Goal: Download file/media

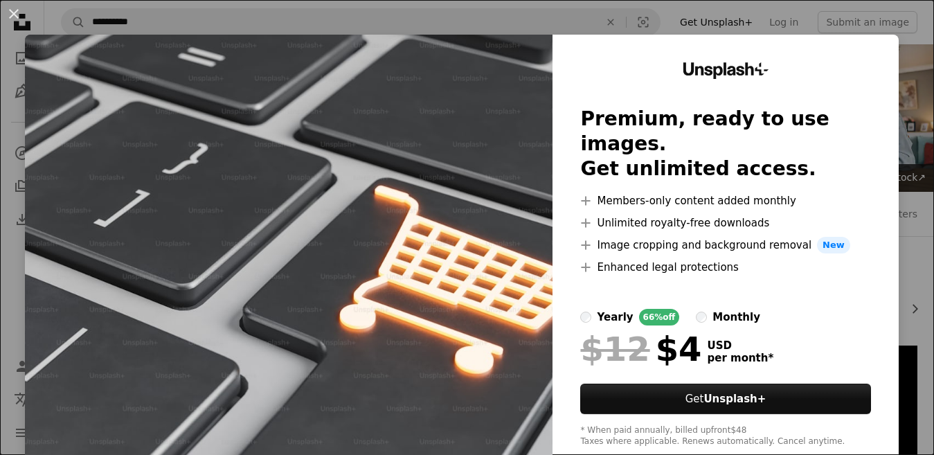
scroll to position [126, 0]
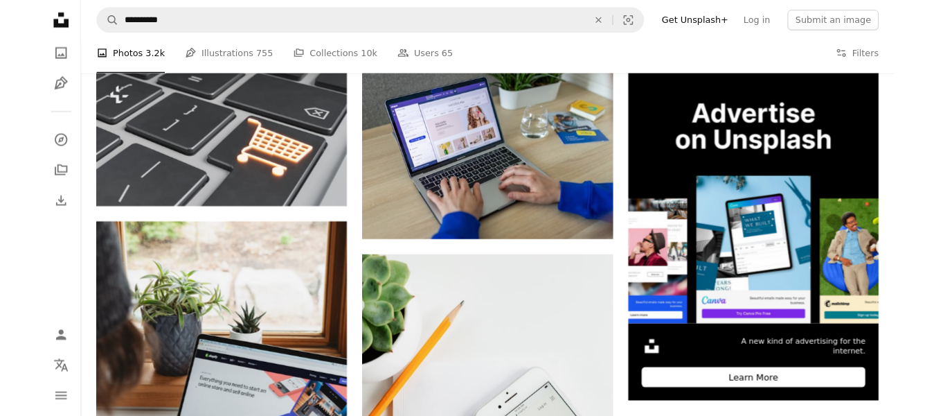
scroll to position [276, 0]
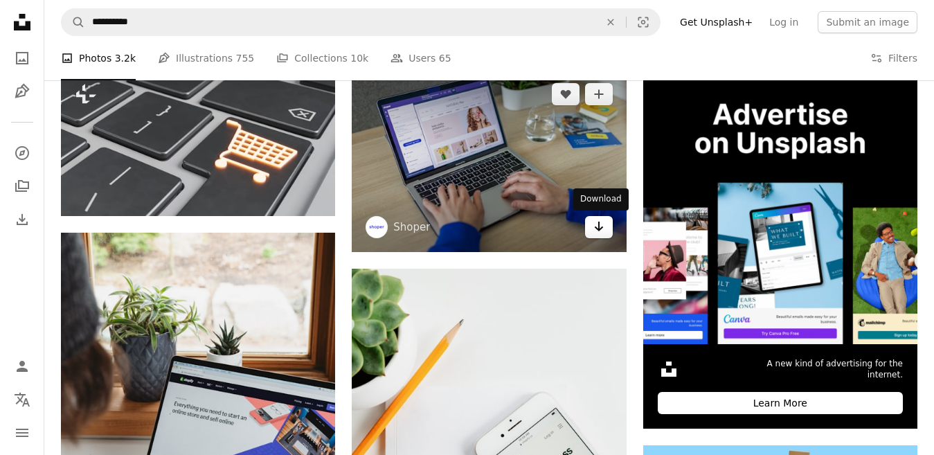
click at [594, 224] on icon "Arrow pointing down" at bounding box center [599, 226] width 11 height 17
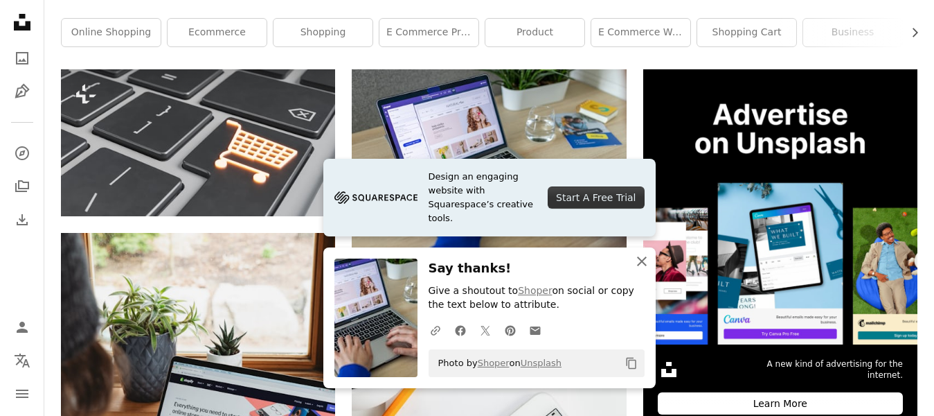
click at [643, 266] on icon "An X shape" at bounding box center [642, 261] width 17 height 17
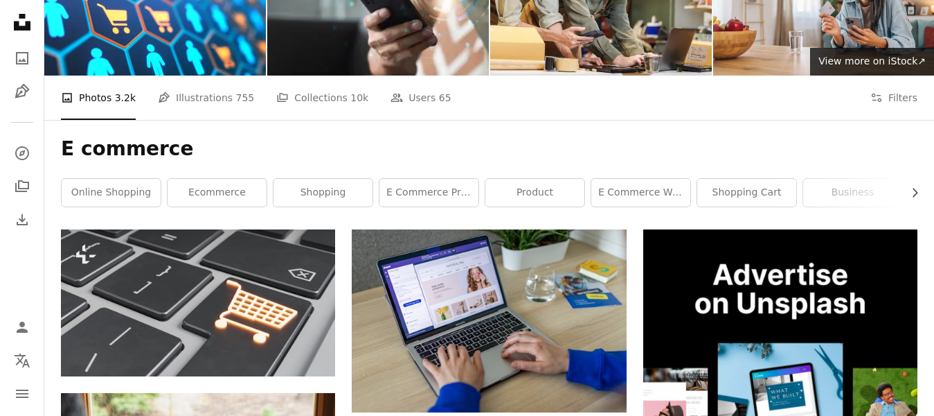
scroll to position [0, 0]
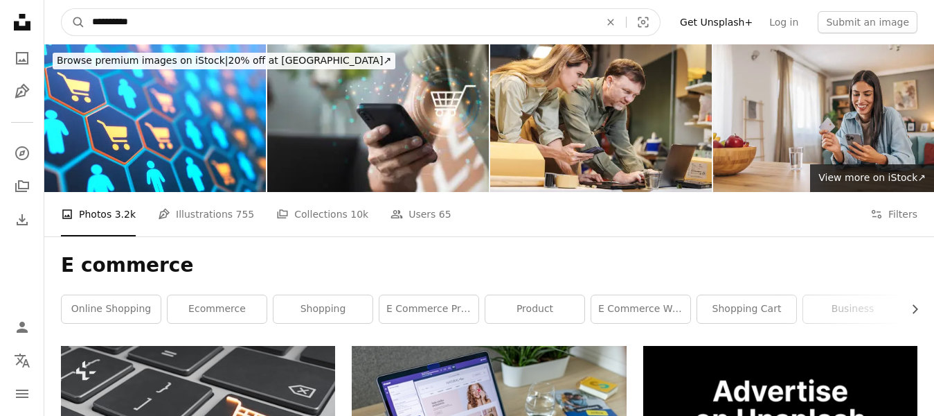
click at [383, 17] on input "**********" at bounding box center [340, 22] width 510 height 26
type input "*"
type input "**********"
click at [62, 9] on button "A magnifying glass" at bounding box center [74, 22] width 24 height 26
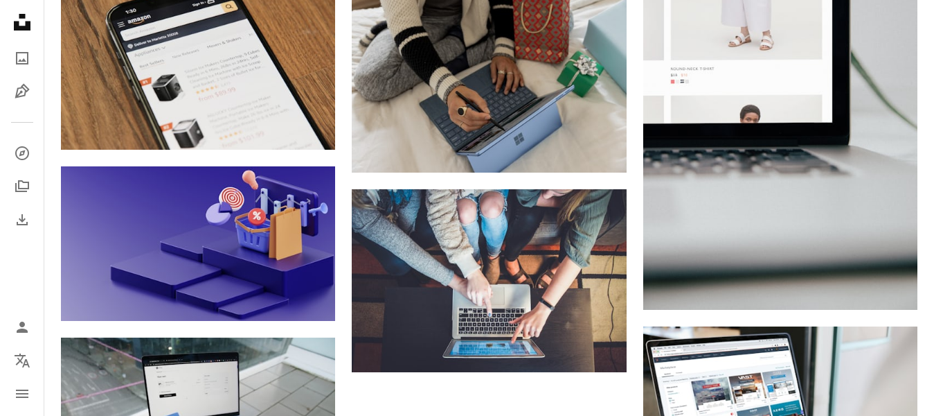
scroll to position [1270, 0]
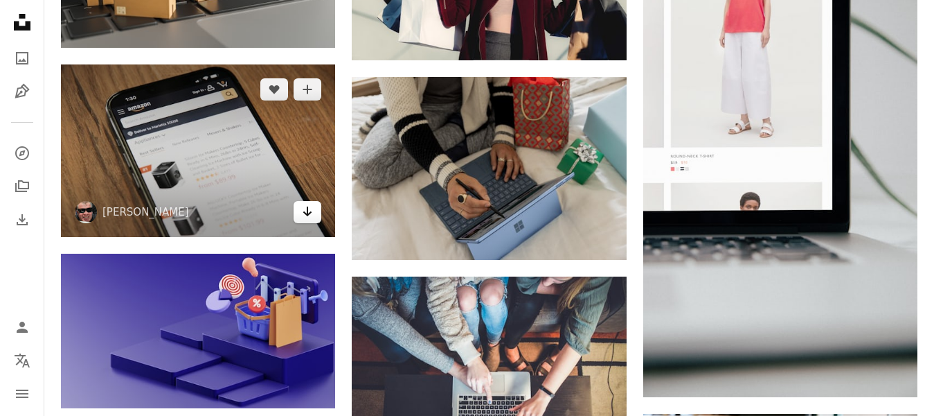
click at [310, 212] on icon "Arrow pointing down" at bounding box center [307, 211] width 11 height 17
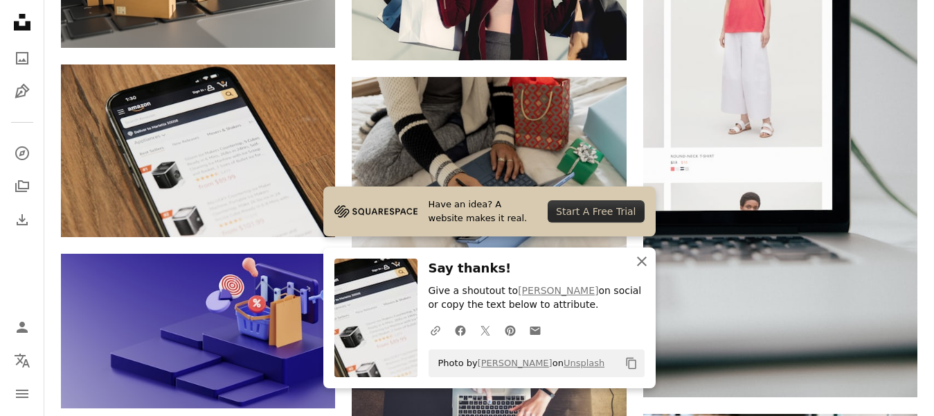
click at [639, 264] on icon "button" at bounding box center [642, 261] width 10 height 10
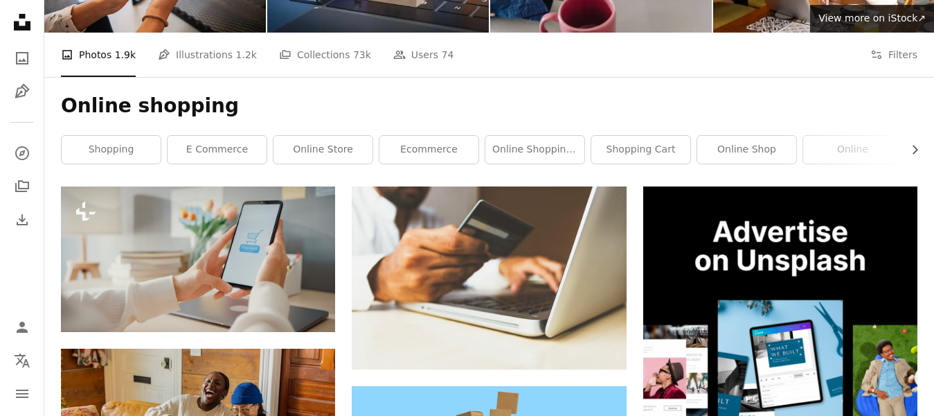
scroll to position [0, 0]
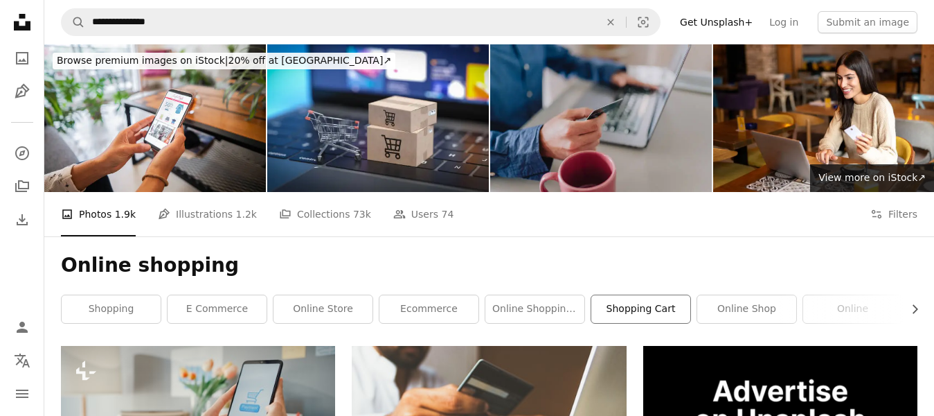
click at [625, 309] on link "shopping cart" at bounding box center [640, 309] width 99 height 28
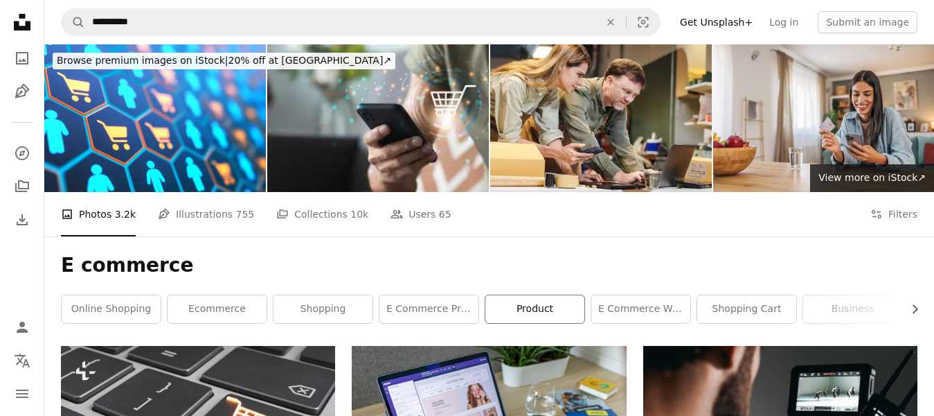
click at [532, 303] on link "product" at bounding box center [535, 309] width 99 height 28
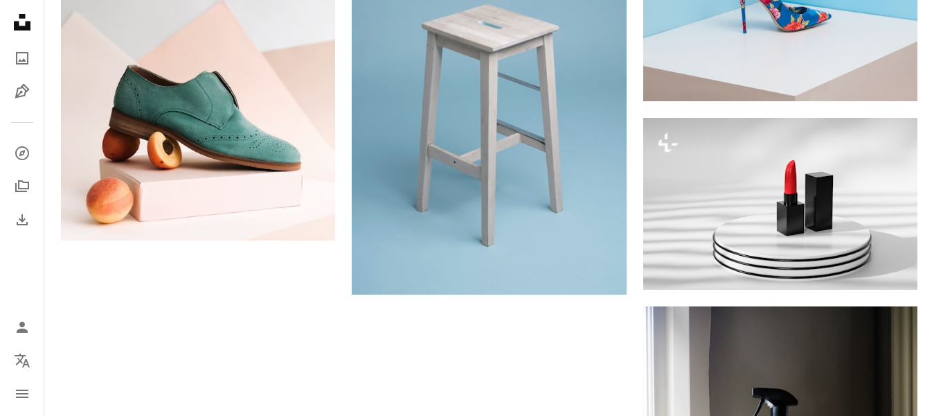
scroll to position [2176, 0]
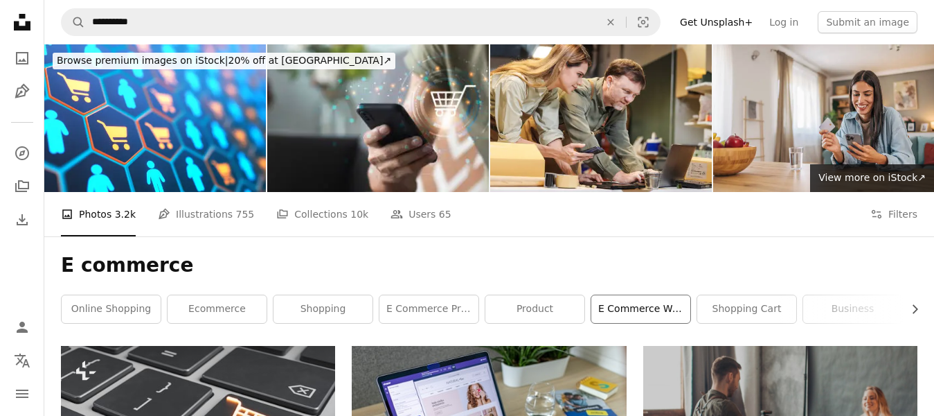
click at [656, 316] on link "e commerce website" at bounding box center [640, 309] width 99 height 28
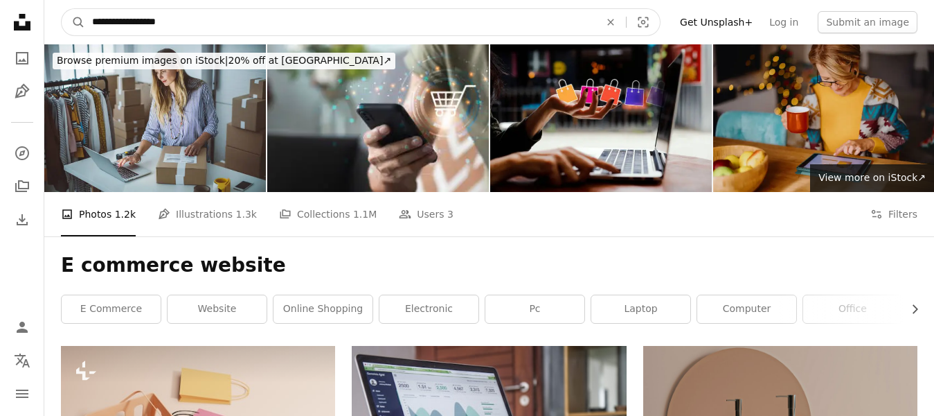
click at [562, 17] on input "**********" at bounding box center [340, 22] width 510 height 26
type input "**********"
click at [62, 9] on button "A magnifying glass" at bounding box center [74, 22] width 24 height 26
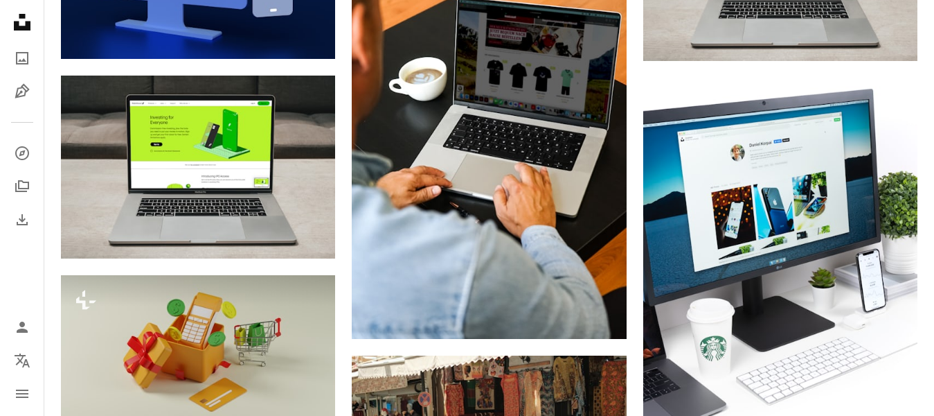
scroll to position [1108, 0]
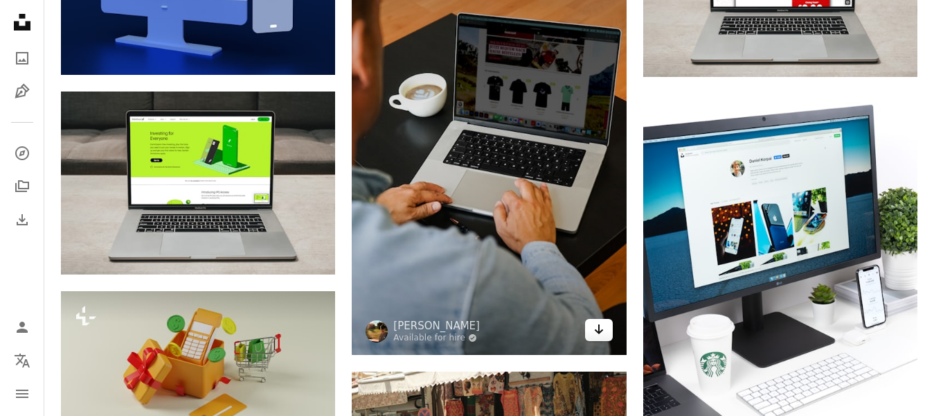
click at [598, 333] on icon "Arrow pointing down" at bounding box center [599, 329] width 11 height 17
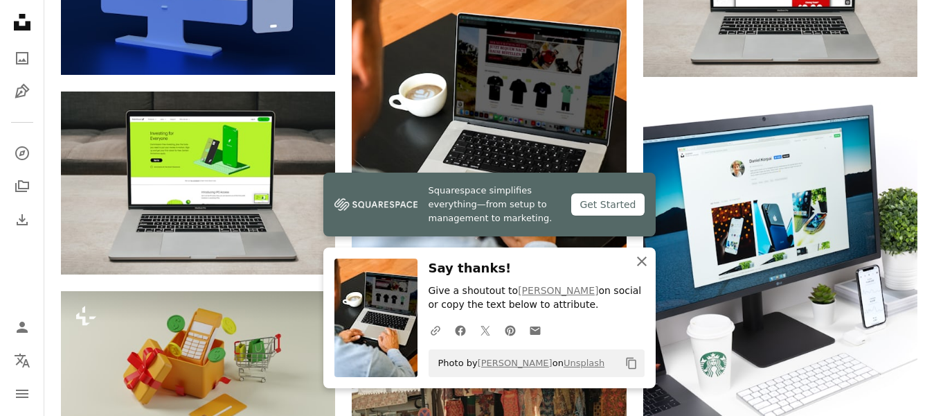
click at [641, 258] on icon "An X shape" at bounding box center [642, 261] width 17 height 17
